Goal: Find contact information: Find contact information

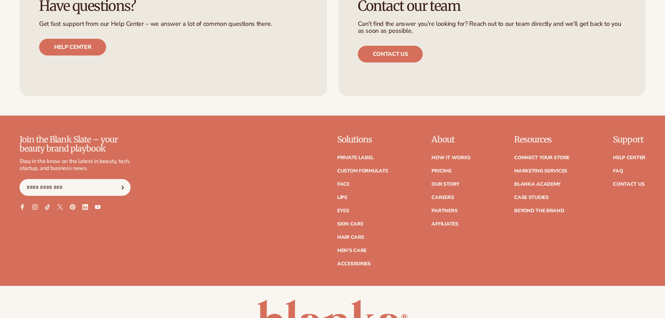
scroll to position [3227, 0]
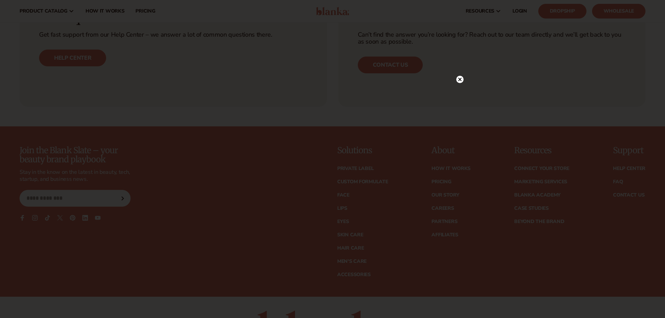
click at [459, 63] on div at bounding box center [332, 159] width 665 height 318
click at [458, 81] on circle at bounding box center [459, 79] width 7 height 7
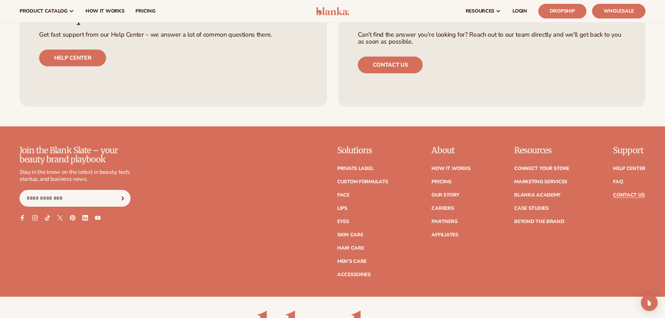
click at [632, 196] on link "Contact Us" at bounding box center [628, 195] width 31 height 5
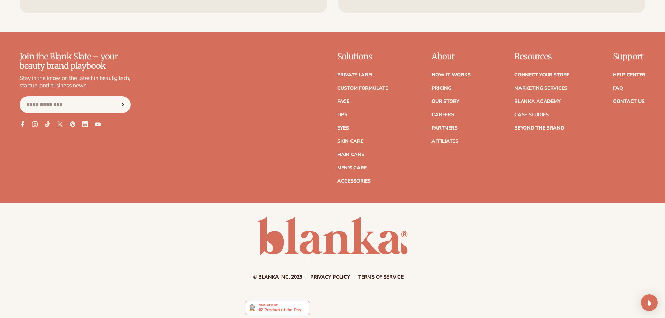
scroll to position [607, 0]
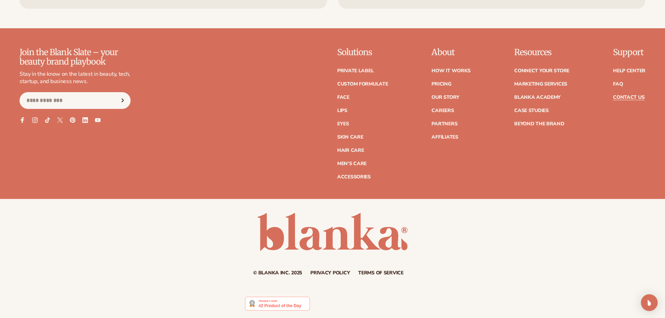
click at [368, 275] on link "Terms of service" at bounding box center [380, 273] width 45 height 5
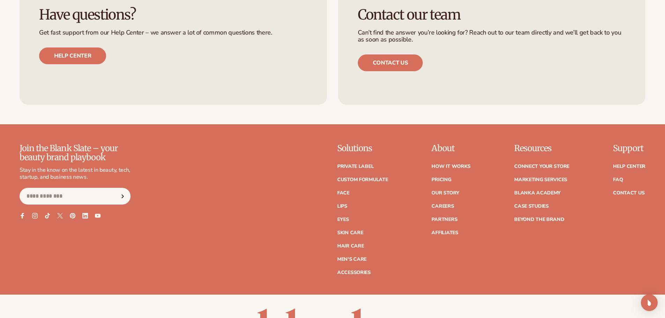
scroll to position [5612, 0]
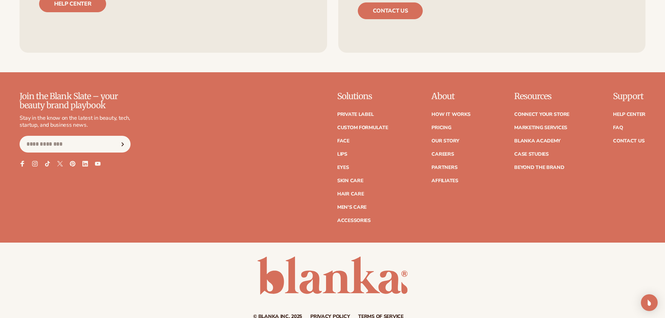
click at [24, 167] on icon at bounding box center [22, 164] width 6 height 6
